Goal: Task Accomplishment & Management: Manage account settings

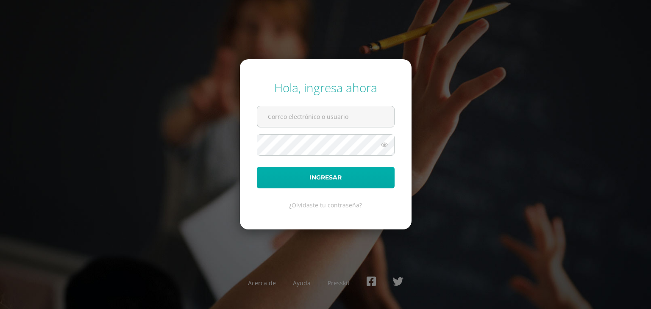
type input "[EMAIL_ADDRESS][DOMAIN_NAME]"
click at [317, 179] on button "Ingresar" at bounding box center [326, 178] width 138 height 22
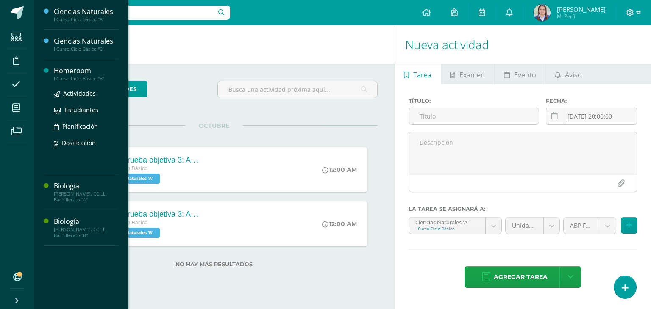
click at [80, 75] on div "Homeroom" at bounding box center [86, 71] width 64 height 10
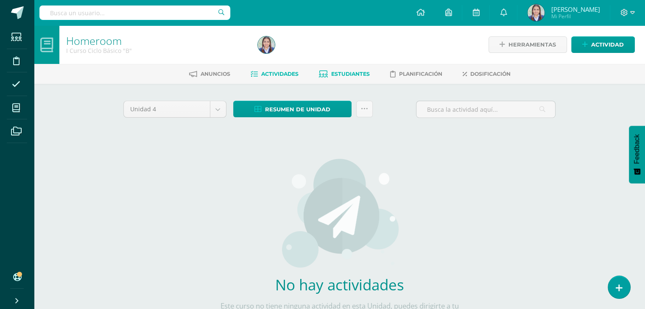
click at [342, 77] on span "Estudiantes" at bounding box center [350, 74] width 39 height 6
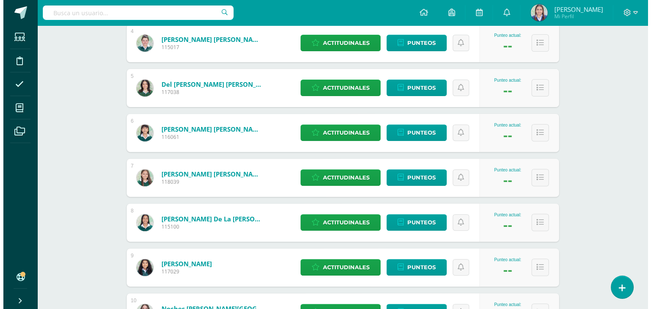
scroll to position [293, 0]
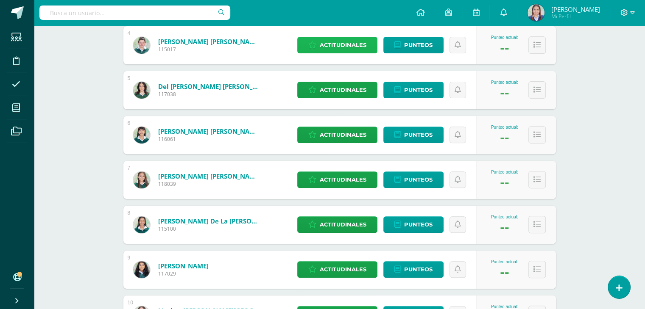
click at [336, 47] on span "Actitudinales" at bounding box center [343, 45] width 47 height 16
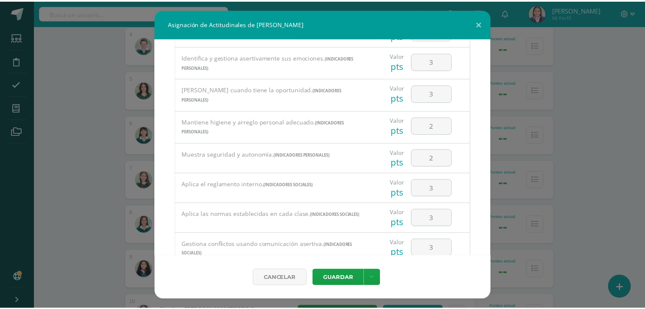
scroll to position [249, 0]
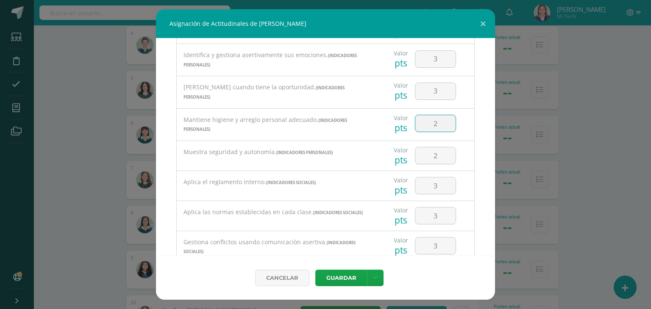
click at [433, 125] on input "2" at bounding box center [435, 123] width 40 height 17
type input "3"
click at [349, 275] on button "Guardar" at bounding box center [341, 278] width 52 height 17
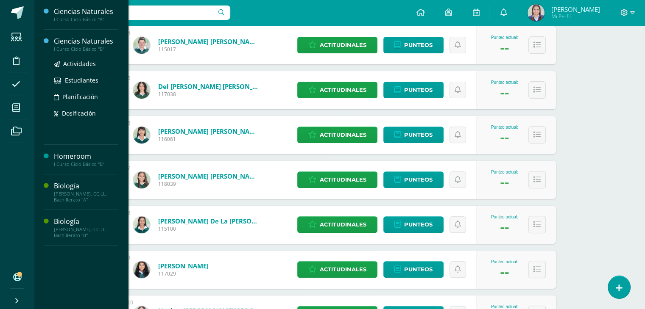
click at [79, 34] on div "Ciencias Naturales I Curso Ciclo Básico "B" Actividades Estudiantes Planificaci…" at bounding box center [81, 87] width 75 height 115
click at [84, 41] on div "Ciencias Naturales" at bounding box center [86, 41] width 64 height 10
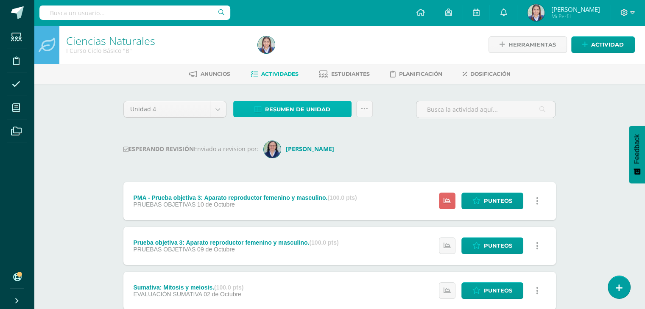
click at [319, 106] on span "Resumen de unidad" at bounding box center [297, 110] width 65 height 16
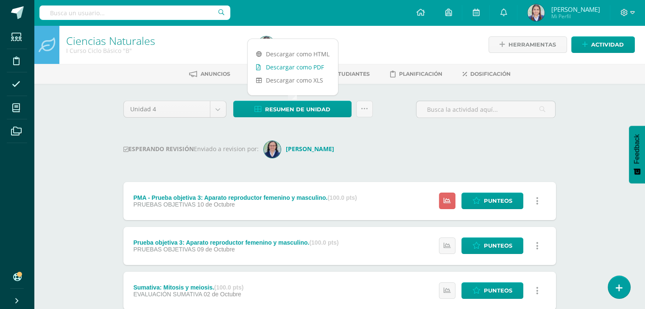
click at [313, 67] on link "Descargar como PDF" at bounding box center [292, 67] width 90 height 13
